Goal: Transaction & Acquisition: Purchase product/service

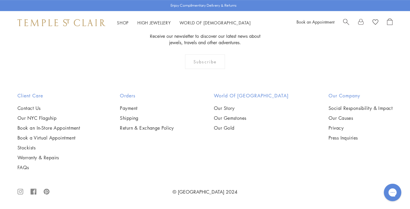
scroll to position [581, 0]
click at [0, 0] on img at bounding box center [0, 0] width 0 height 0
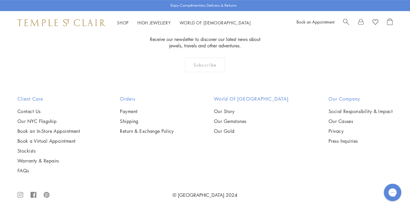
scroll to position [469, 0]
click at [0, 0] on img at bounding box center [0, 0] width 0 height 0
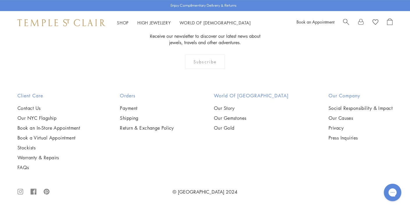
scroll to position [635, 0]
click at [0, 0] on img at bounding box center [0, 0] width 0 height 0
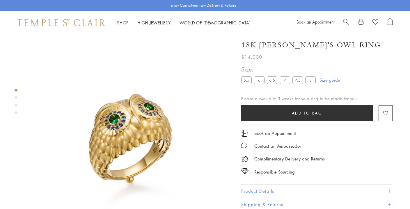
scroll to position [34, 0]
